Goal: Task Accomplishment & Management: Manage account settings

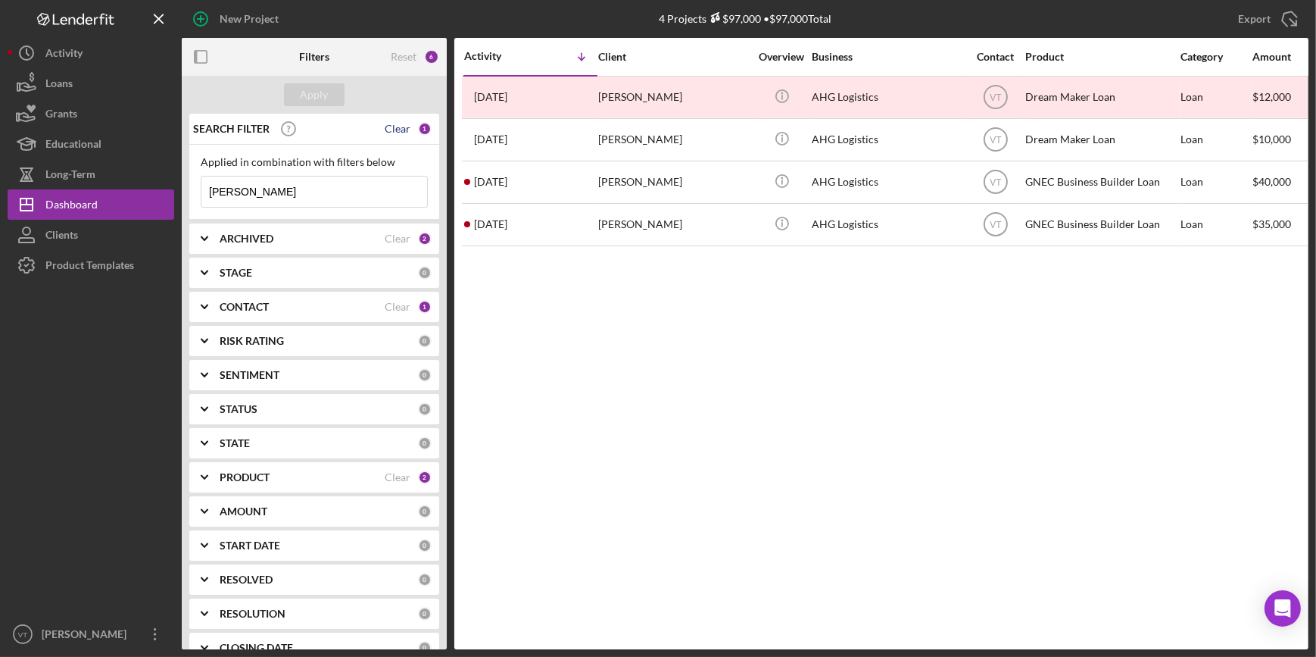
click at [387, 128] on div "Clear" at bounding box center [398, 129] width 26 height 12
click at [304, 91] on div "Apply" at bounding box center [315, 94] width 28 height 23
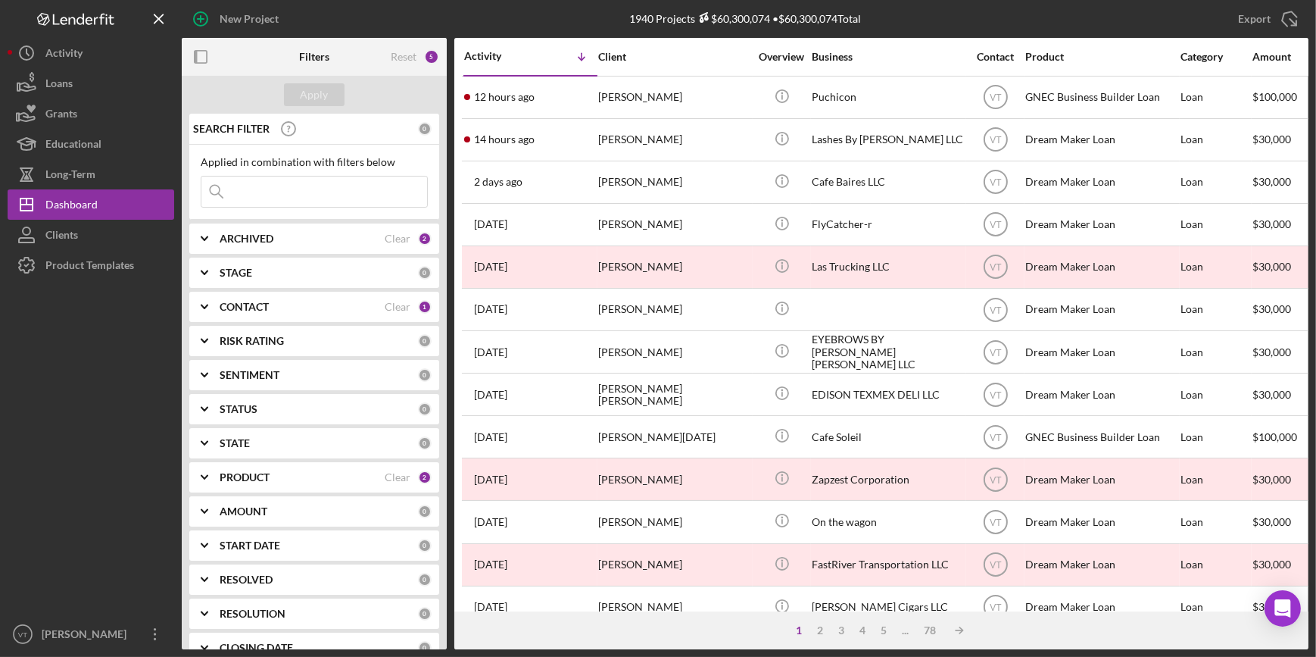
click at [195, 232] on icon "Icon/Expander" at bounding box center [205, 239] width 38 height 38
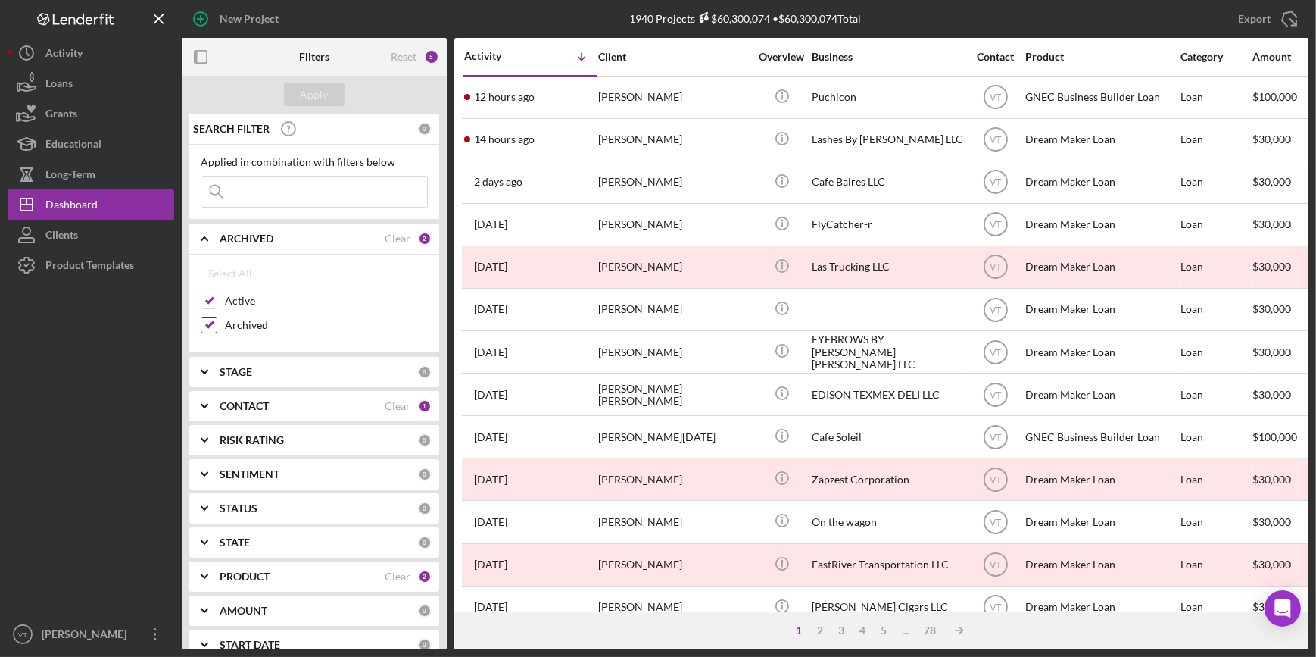
click at [204, 320] on input "Archived" at bounding box center [208, 324] width 15 height 15
checkbox input "false"
click at [318, 85] on div "Apply" at bounding box center [315, 94] width 28 height 23
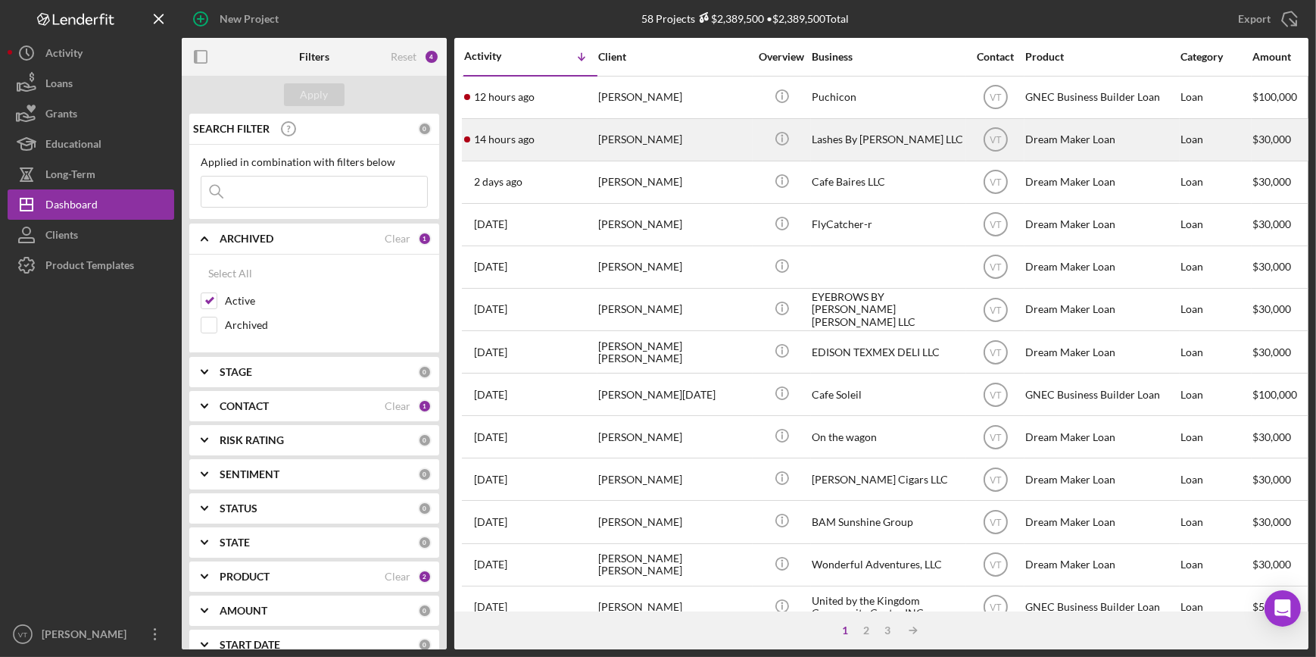
click at [601, 133] on div "[PERSON_NAME]" at bounding box center [673, 140] width 151 height 40
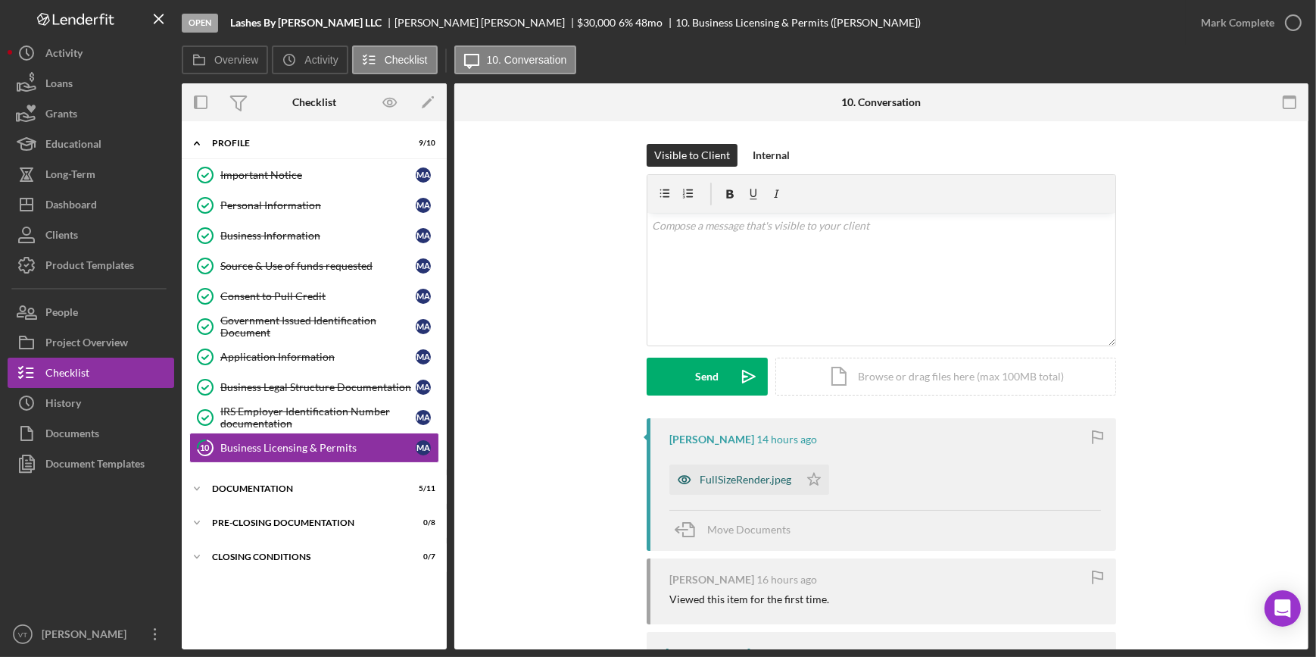
click at [709, 475] on div "FullSizeRender.jpeg" at bounding box center [746, 479] width 92 height 12
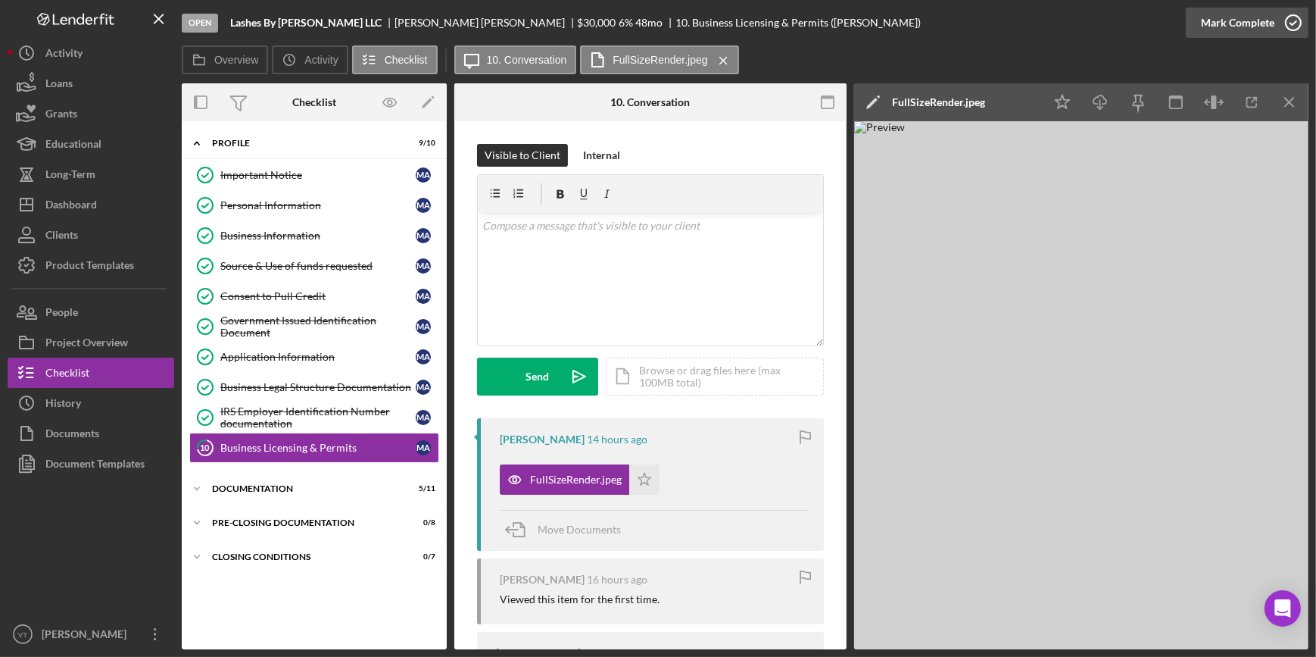
click at [1241, 30] on div "Mark Complete" at bounding box center [1237, 23] width 73 height 30
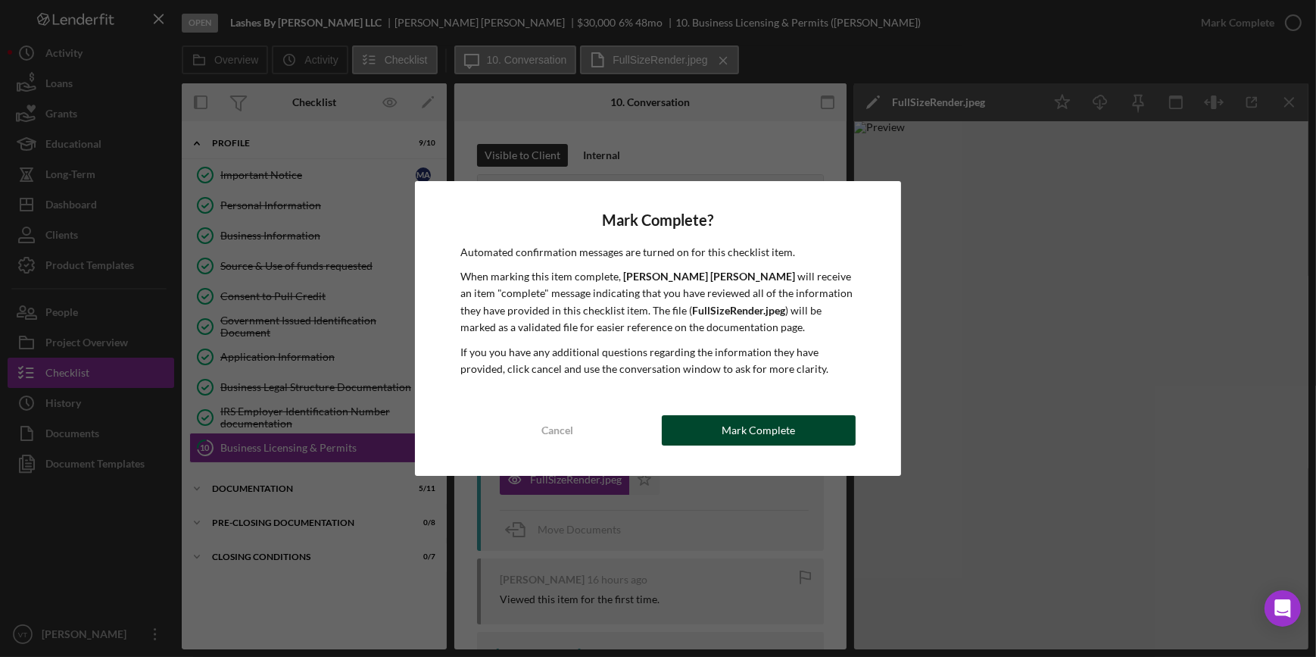
click at [719, 438] on button "Mark Complete" at bounding box center [759, 430] width 194 height 30
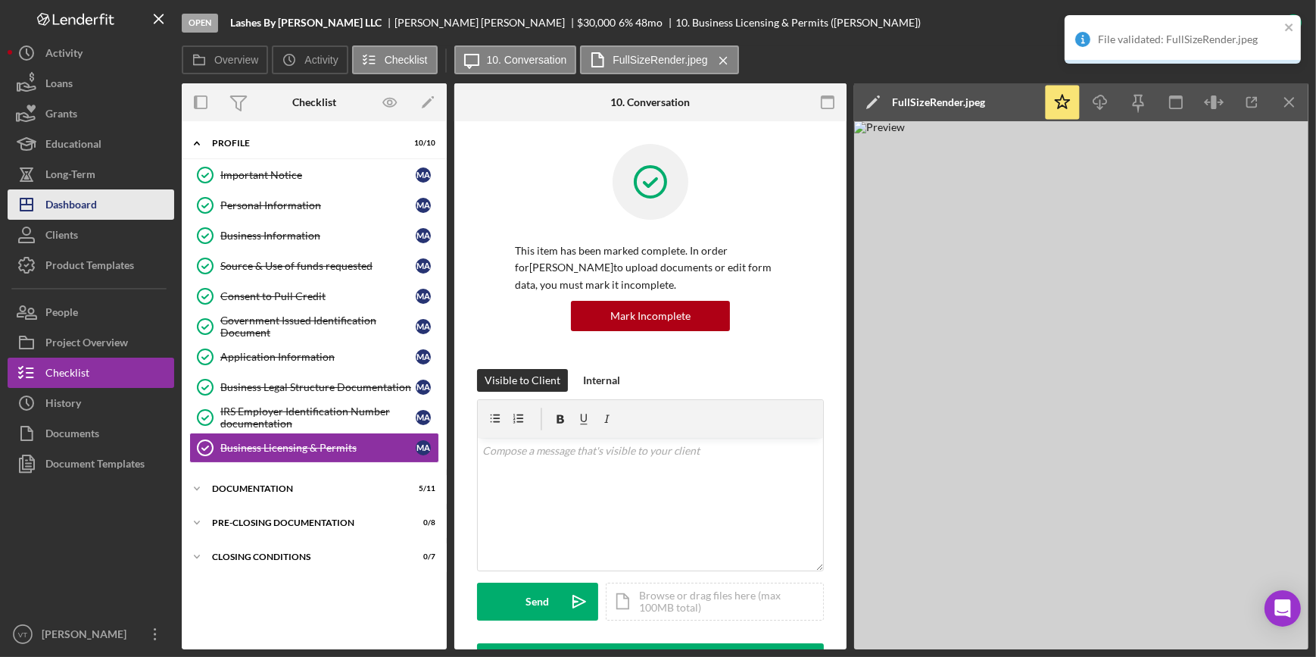
click at [136, 206] on button "Icon/Dashboard Dashboard" at bounding box center [91, 204] width 167 height 30
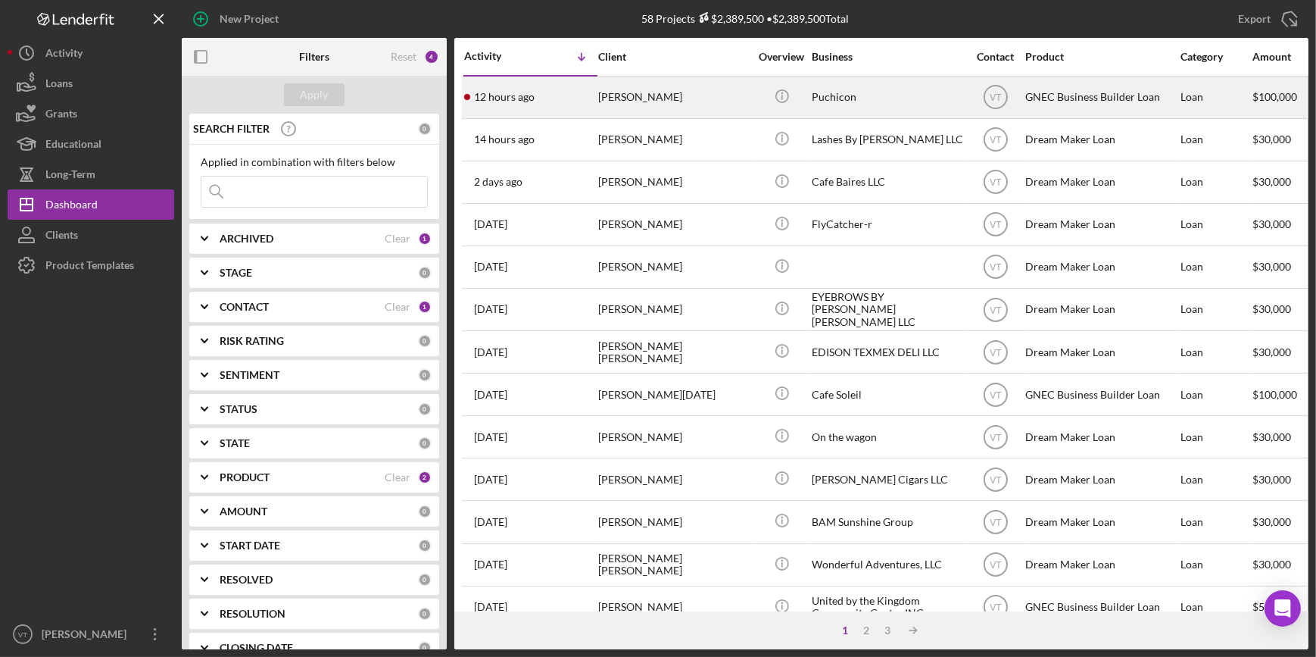
click at [585, 98] on div "12 hours ago [PERSON_NAME]" at bounding box center [530, 97] width 133 height 40
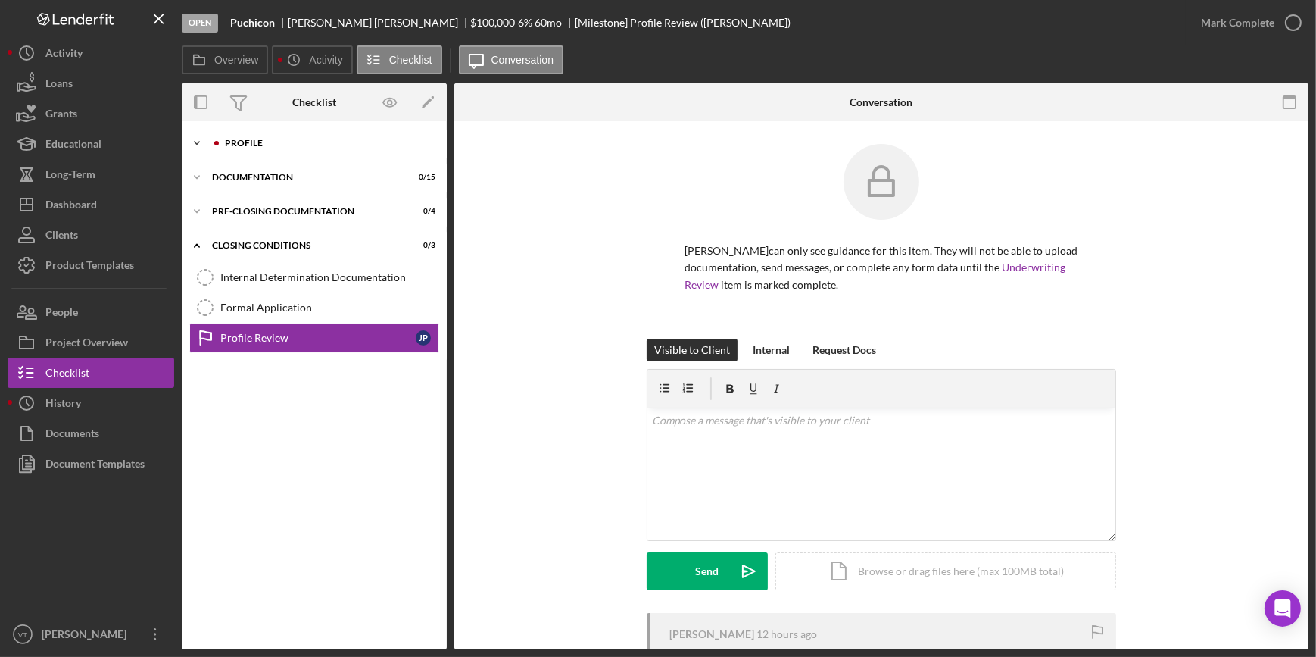
click at [201, 143] on icon "Icon/Expander" at bounding box center [197, 143] width 30 height 30
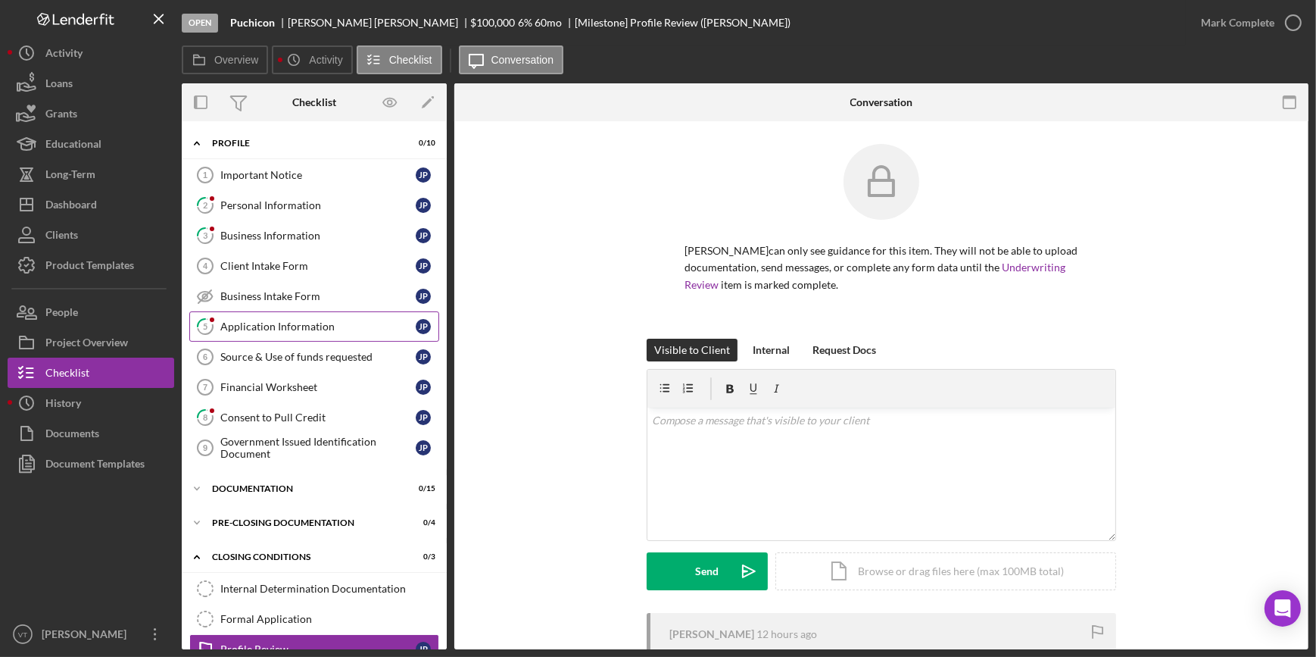
click at [259, 314] on link "5 Application Information J P" at bounding box center [314, 326] width 250 height 30
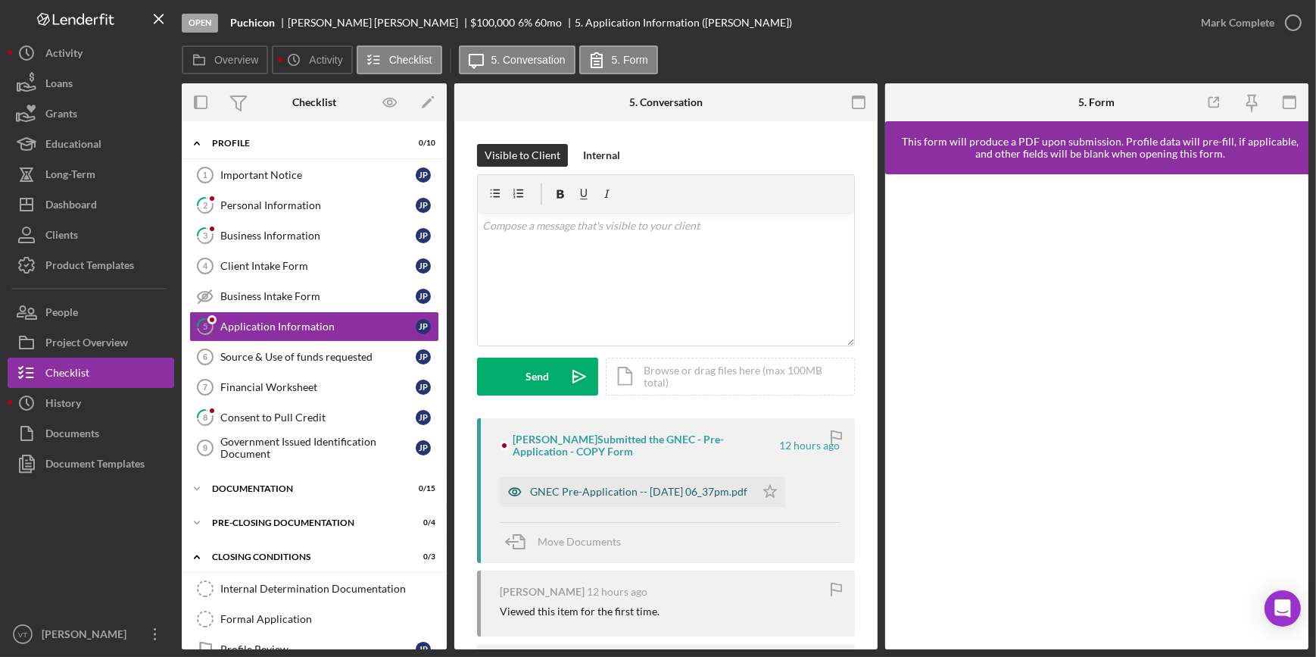
click at [608, 488] on div "GNEC Pre-Application -- [DATE] 06_37pm.pdf" at bounding box center [638, 491] width 217 height 12
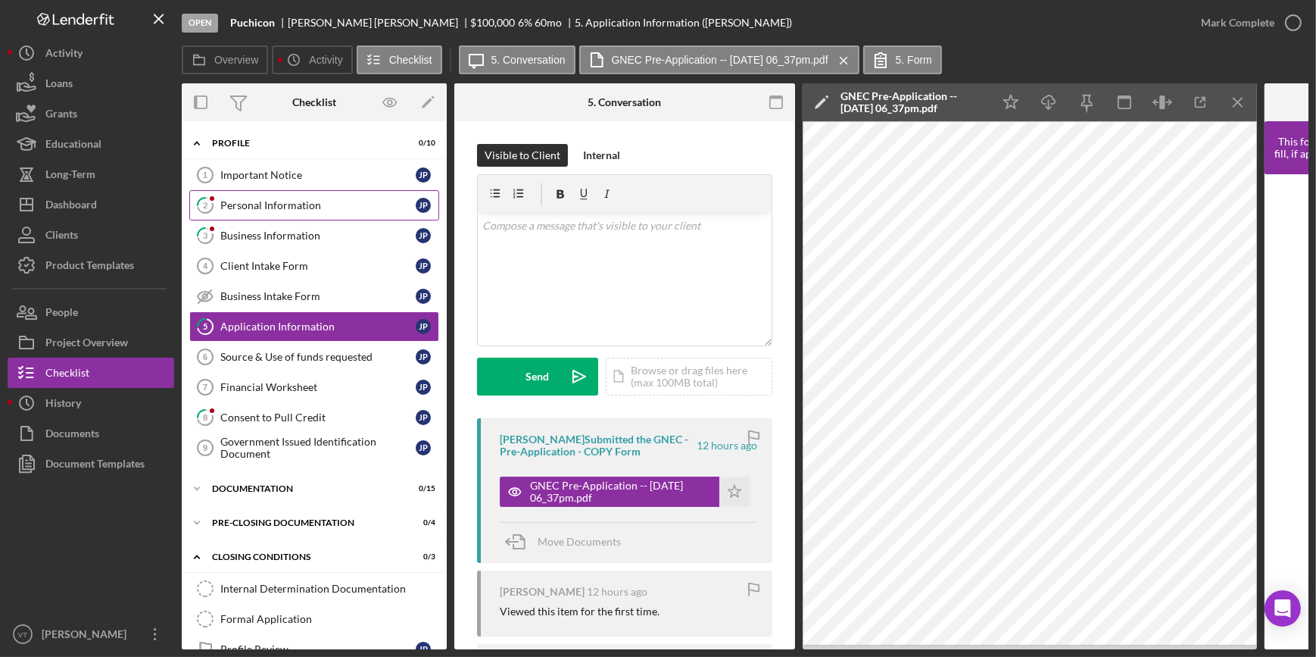
click at [267, 201] on div "Personal Information" at bounding box center [317, 205] width 195 height 12
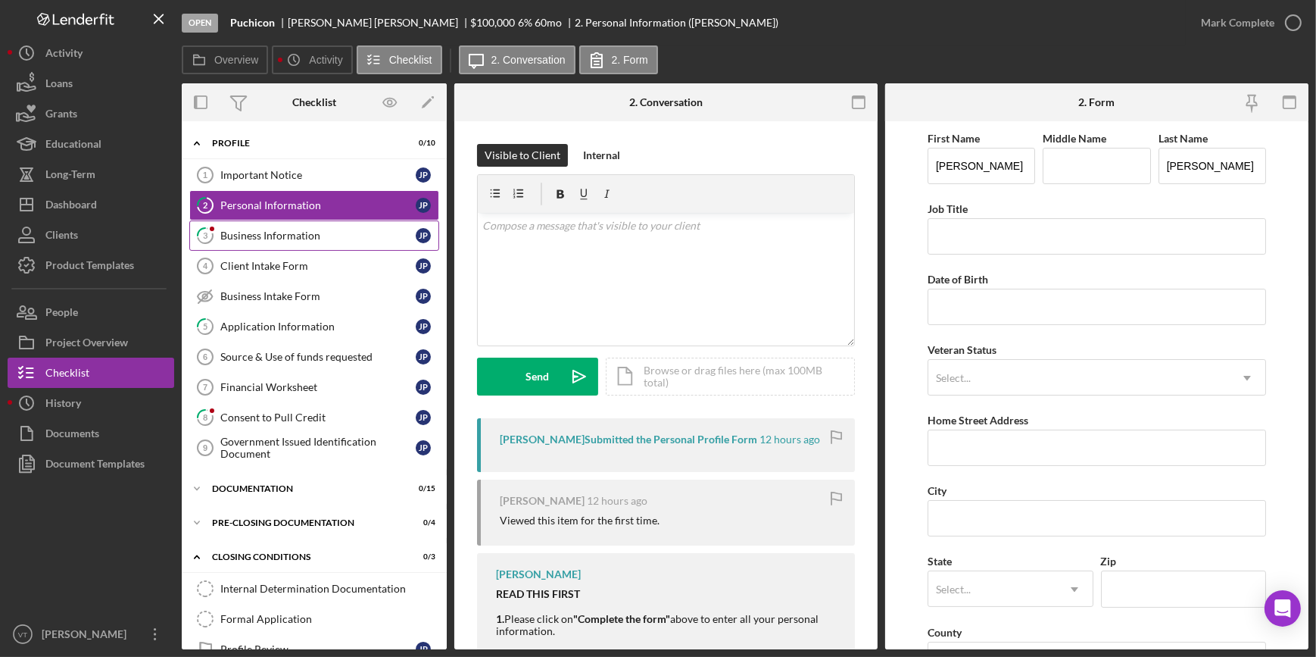
click at [282, 237] on div "Business Information" at bounding box center [317, 235] width 195 height 12
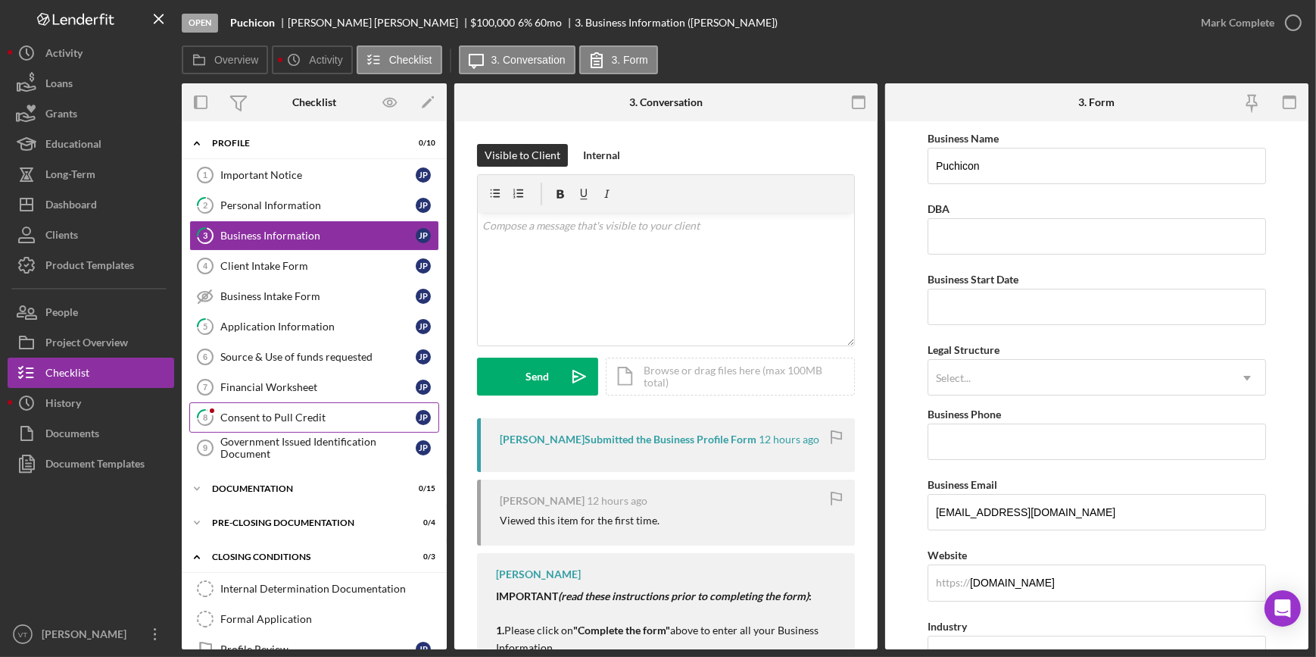
click at [245, 409] on link "8 Consent to Pull Credit J P" at bounding box center [314, 417] width 250 height 30
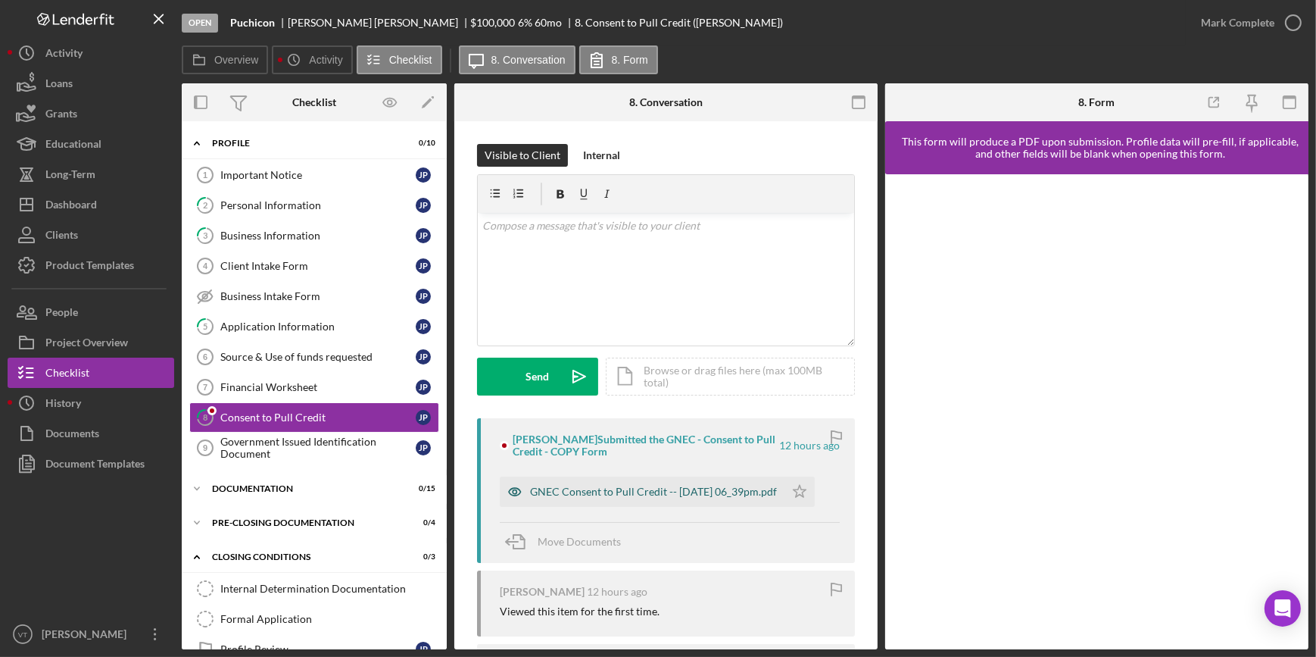
click at [672, 418] on div "[PERSON_NAME] Submitted the GNEC - Consent to Pull Credit - COPY Form 12 hours …" at bounding box center [666, 490] width 378 height 145
click at [654, 488] on div "GNEC Consent to Pull Credit -- [DATE] 06_39pm.pdf" at bounding box center [653, 491] width 247 height 12
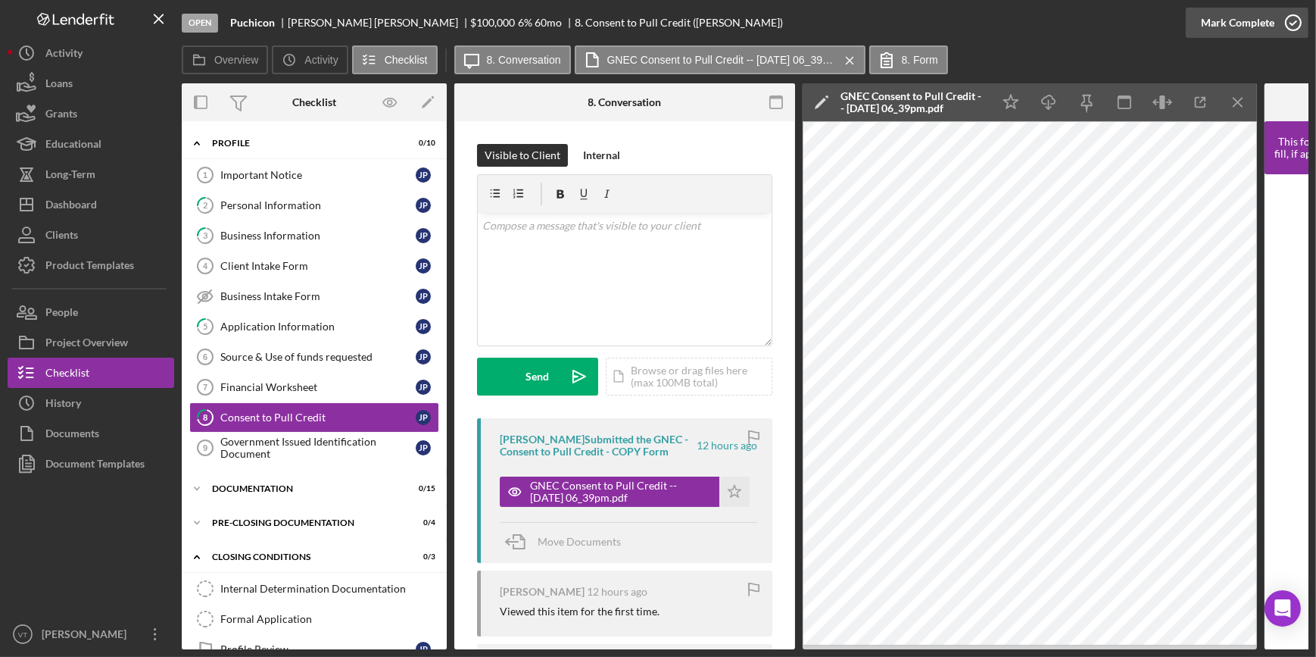
click at [1239, 19] on div "Mark Complete" at bounding box center [1237, 23] width 73 height 30
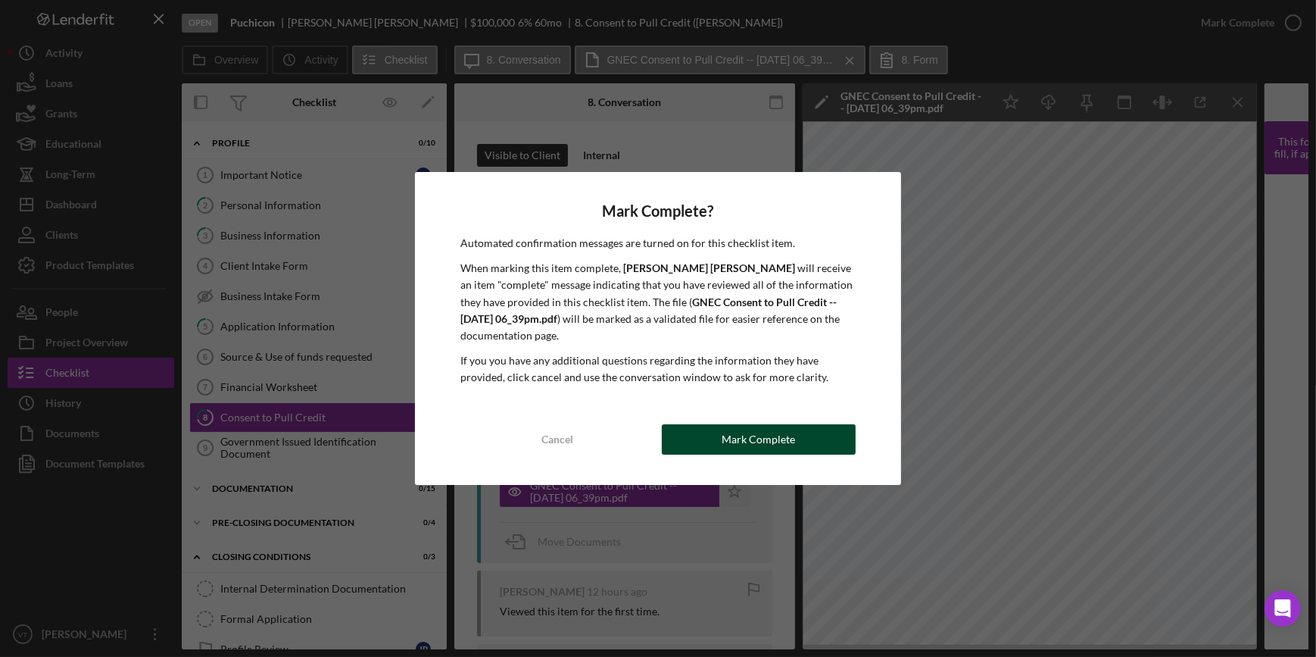
click at [678, 450] on button "Mark Complete" at bounding box center [759, 439] width 194 height 30
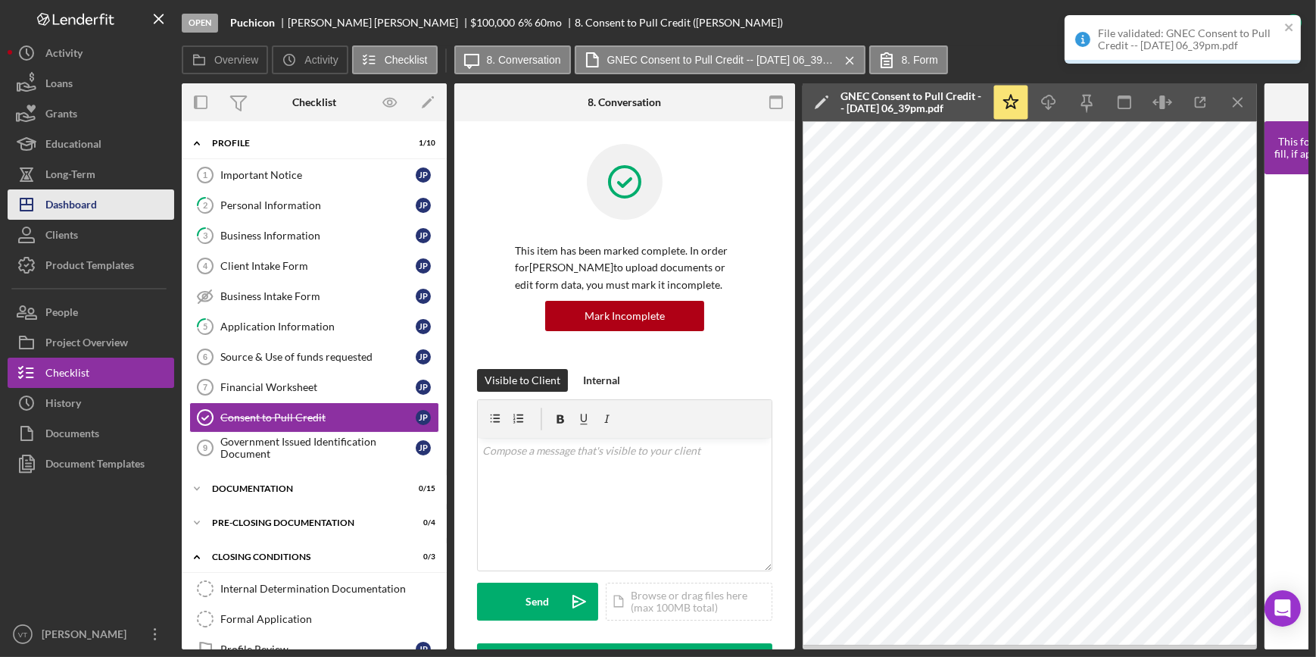
click at [132, 196] on button "Icon/Dashboard Dashboard" at bounding box center [91, 204] width 167 height 30
